Goal: Task Accomplishment & Management: Use online tool/utility

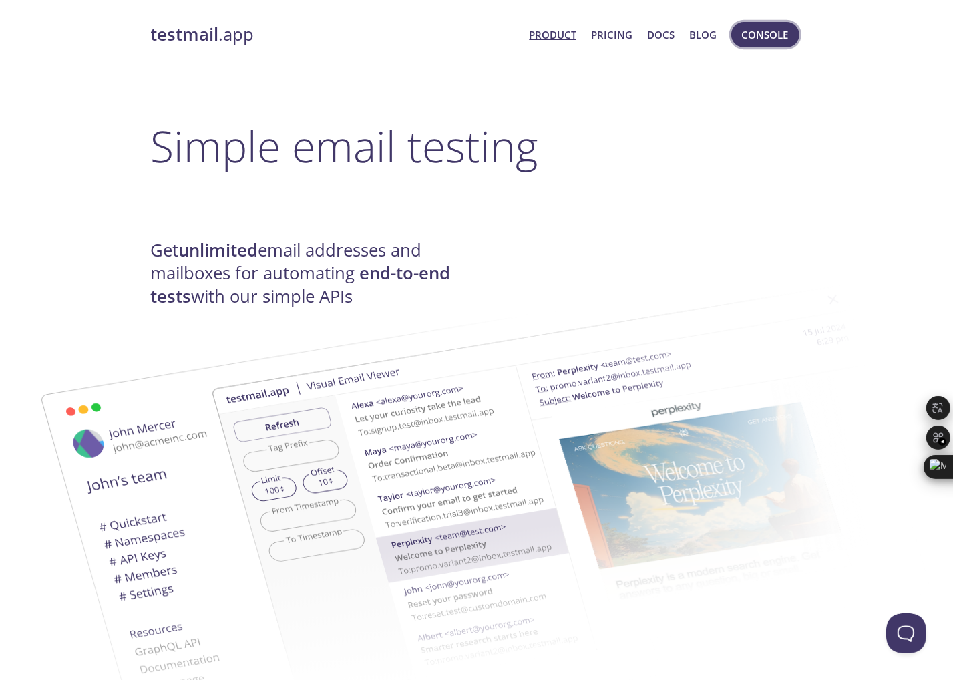
click at [745, 31] on span "Console" at bounding box center [765, 34] width 47 height 17
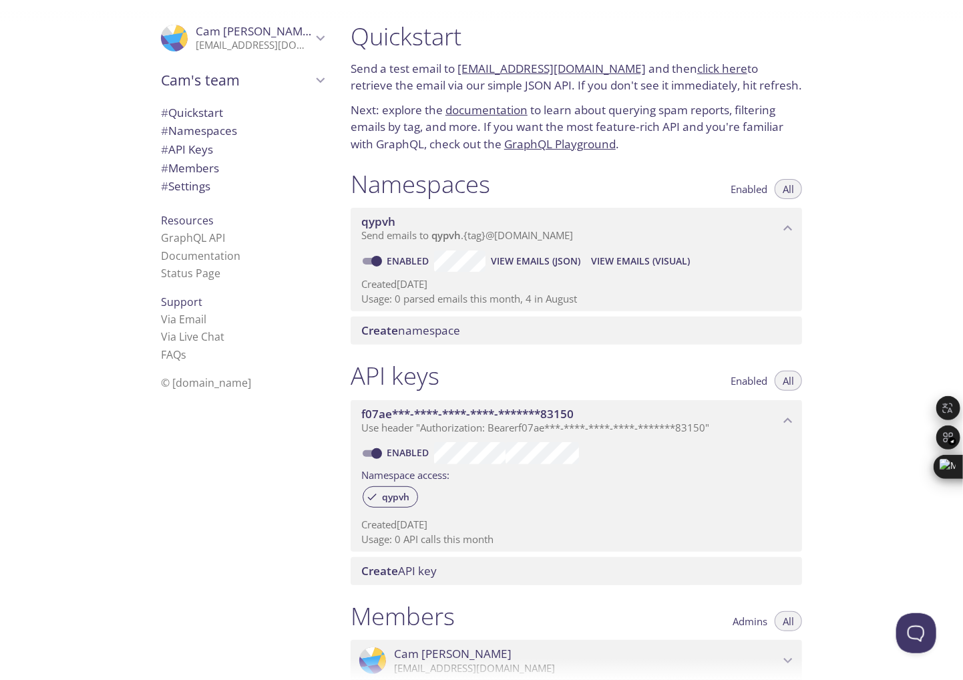
drag, startPoint x: 587, startPoint y: 233, endPoint x: 453, endPoint y: 73, distance: 209.0
click at [453, 73] on div "Quickstart Send a test email to [EMAIL_ADDRESS][DOMAIN_NAME] and then click her…" at bounding box center [581, 340] width 483 height 680
drag, startPoint x: 457, startPoint y: 66, endPoint x: 621, endPoint y: 67, distance: 164.2
click at [621, 67] on p "Send a test email to [EMAIL_ADDRESS][DOMAIN_NAME] and then click here to retrie…" at bounding box center [575, 77] width 451 height 34
copy p "[EMAIL_ADDRESS][DOMAIN_NAME]"
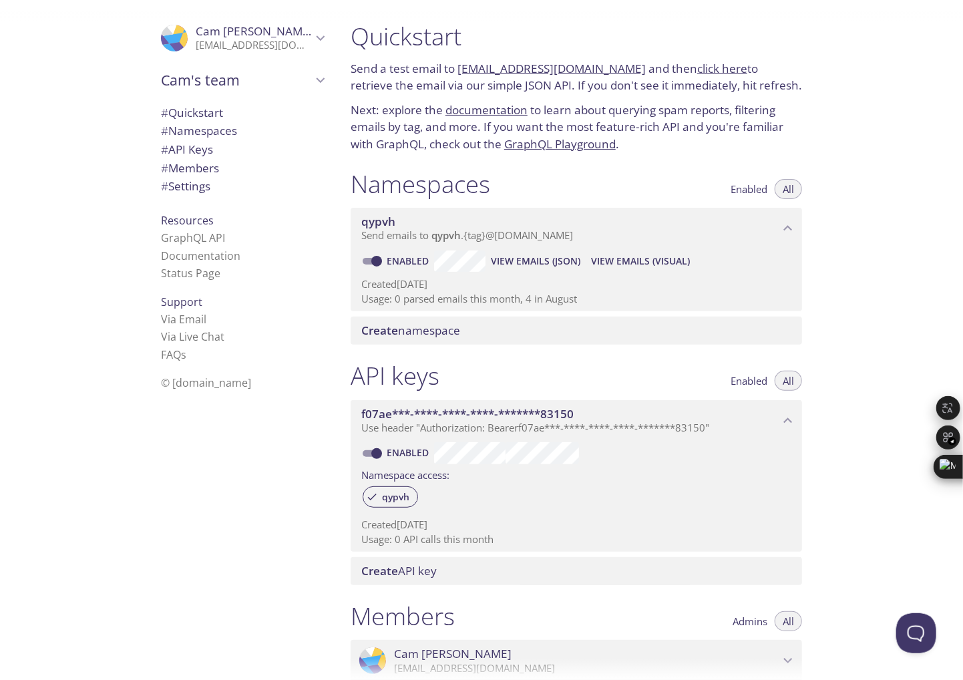
click at [697, 72] on link "click here" at bounding box center [722, 68] width 50 height 15
